Goal: Task Accomplishment & Management: Manage account settings

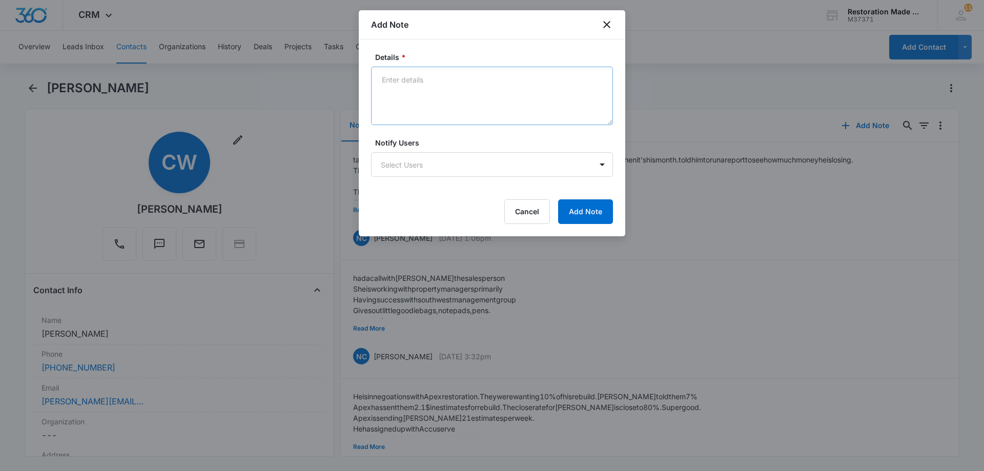
click at [465, 98] on textarea "Details *" at bounding box center [492, 96] width 242 height 58
click at [438, 90] on textarea "Details *" at bounding box center [492, 96] width 242 height 58
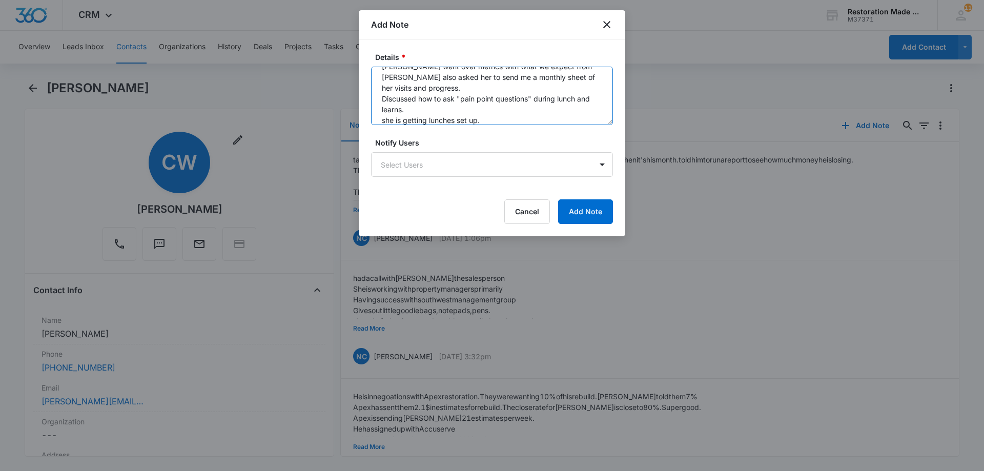
scroll to position [24, 0]
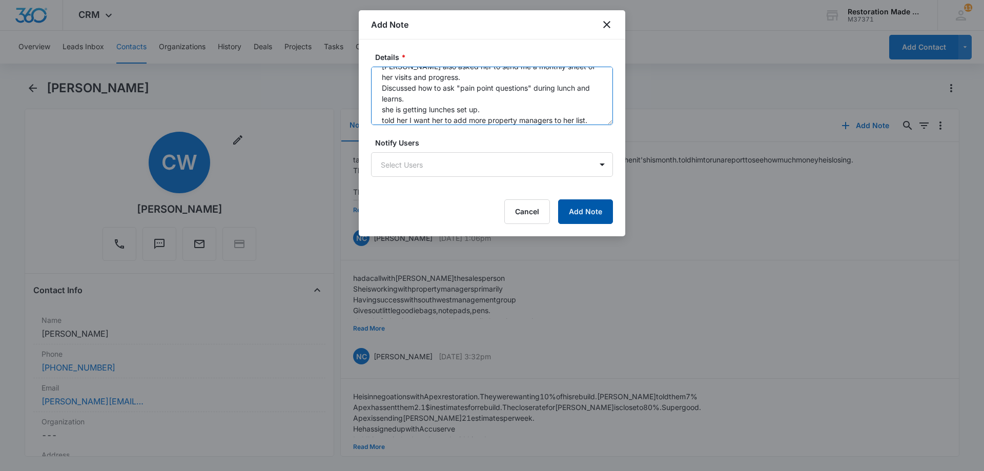
type textarea "[PERSON_NAME] went over metrics with what we expect from [PERSON_NAME] also ask…"
click at [585, 211] on button "Add Note" at bounding box center [585, 211] width 55 height 25
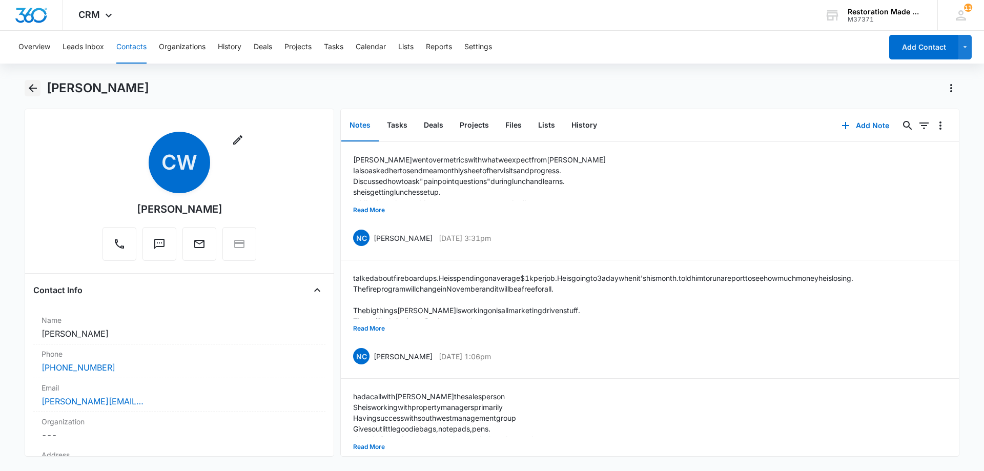
click at [33, 89] on icon "Back" at bounding box center [33, 88] width 12 height 12
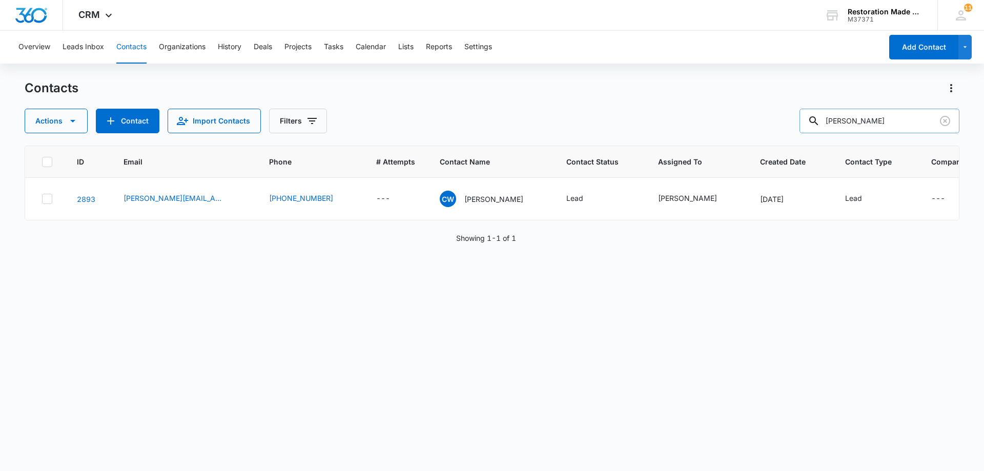
click at [908, 125] on input "[PERSON_NAME]" at bounding box center [879, 121] width 160 height 25
type input "c"
type input "slavic"
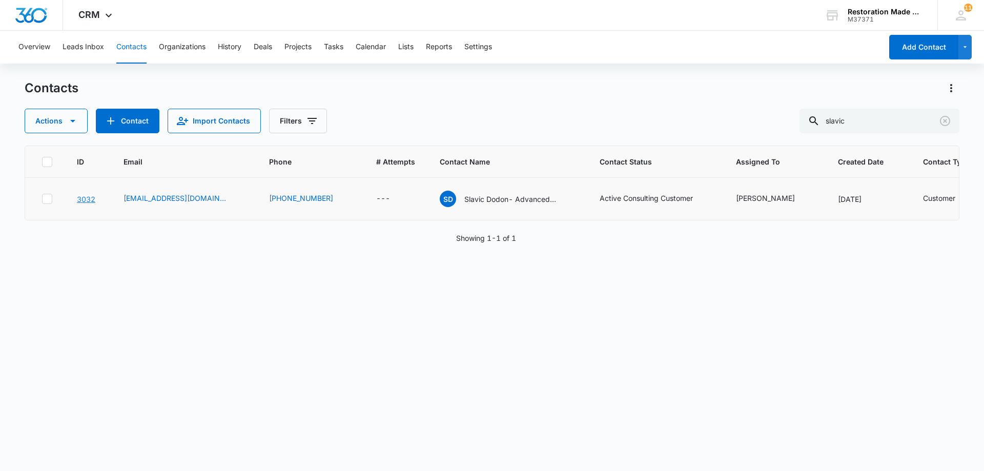
click at [80, 201] on link "3032" at bounding box center [86, 199] width 18 height 9
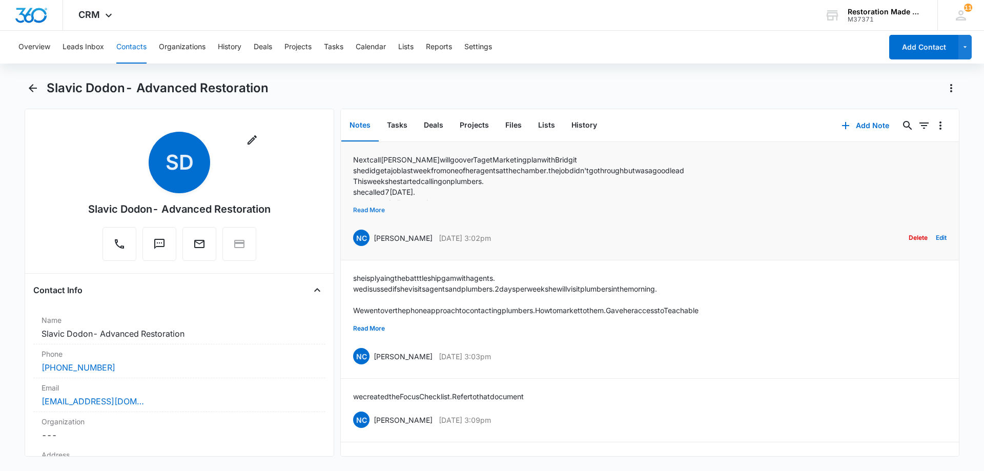
click at [368, 212] on button "Read More" at bounding box center [369, 209] width 32 height 19
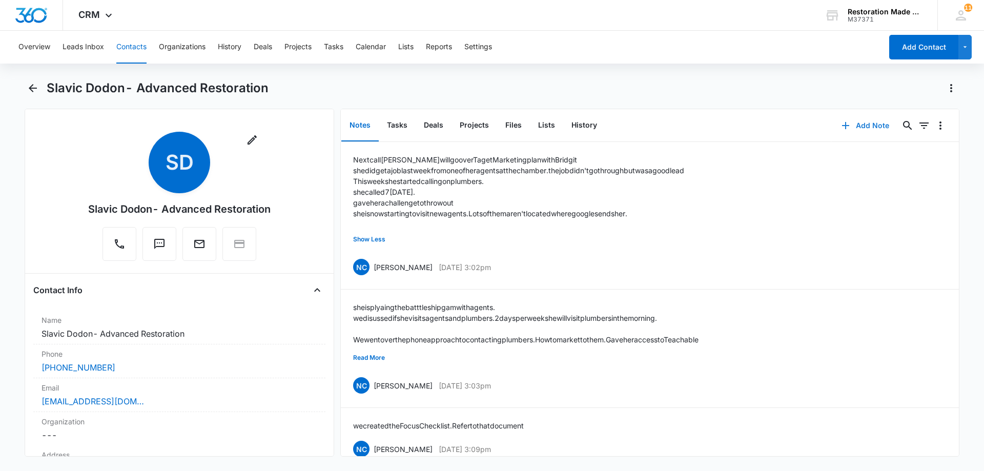
click at [866, 124] on button "Add Note" at bounding box center [865, 125] width 68 height 25
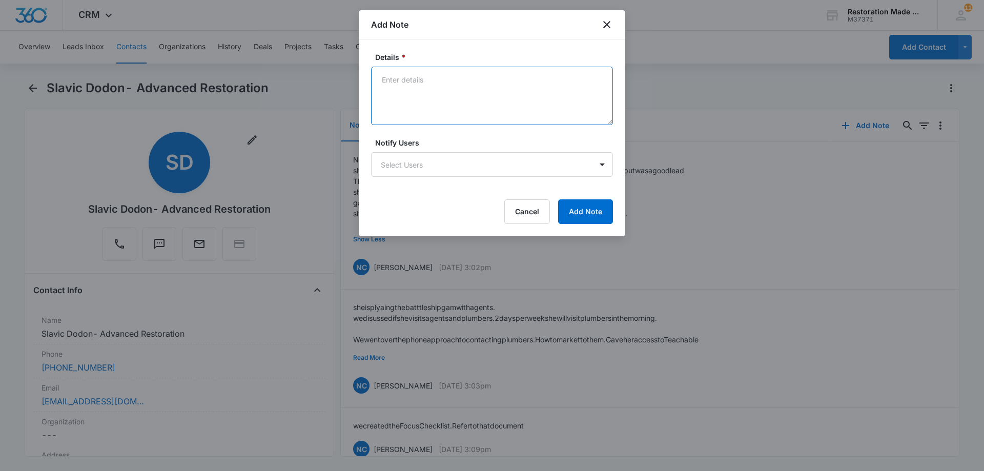
click at [505, 97] on textarea "Details *" at bounding box center [492, 96] width 242 height 58
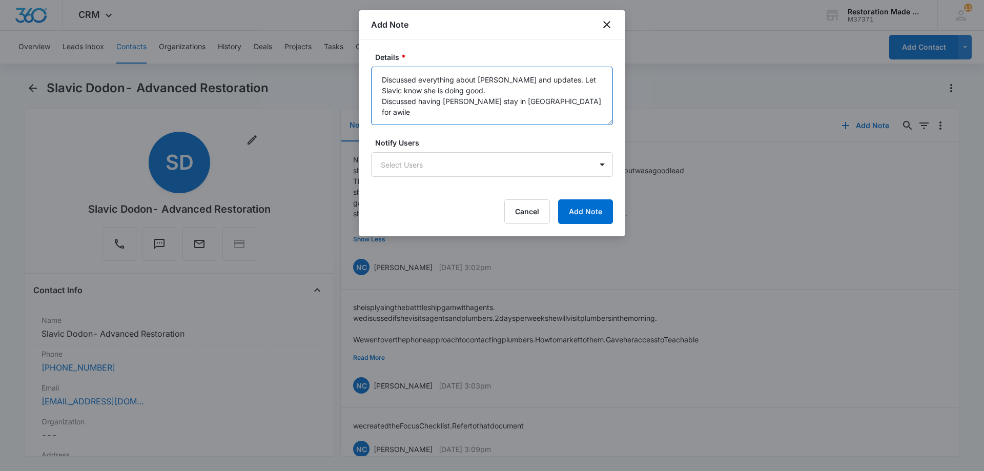
type textarea "Discussed everything about [PERSON_NAME] and updates. Let Slavic know she is do…"
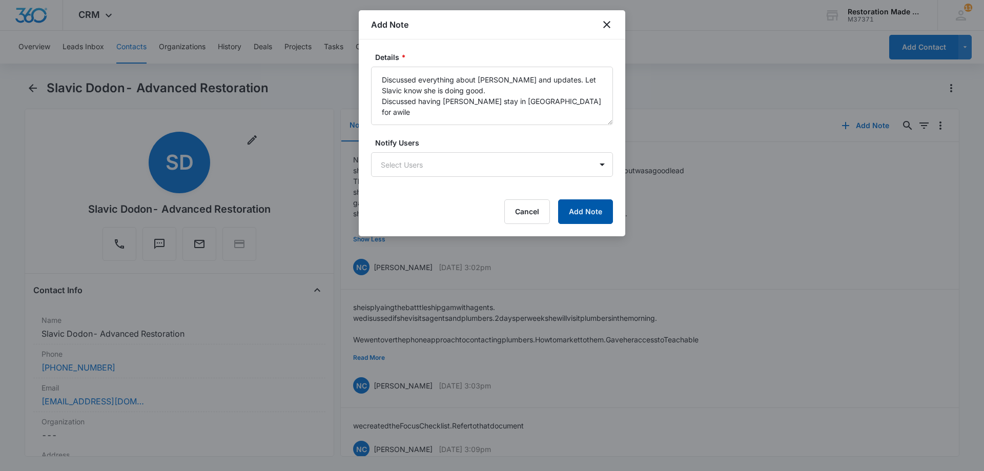
click at [581, 212] on button "Add Note" at bounding box center [585, 211] width 55 height 25
